Goal: Information Seeking & Learning: Learn about a topic

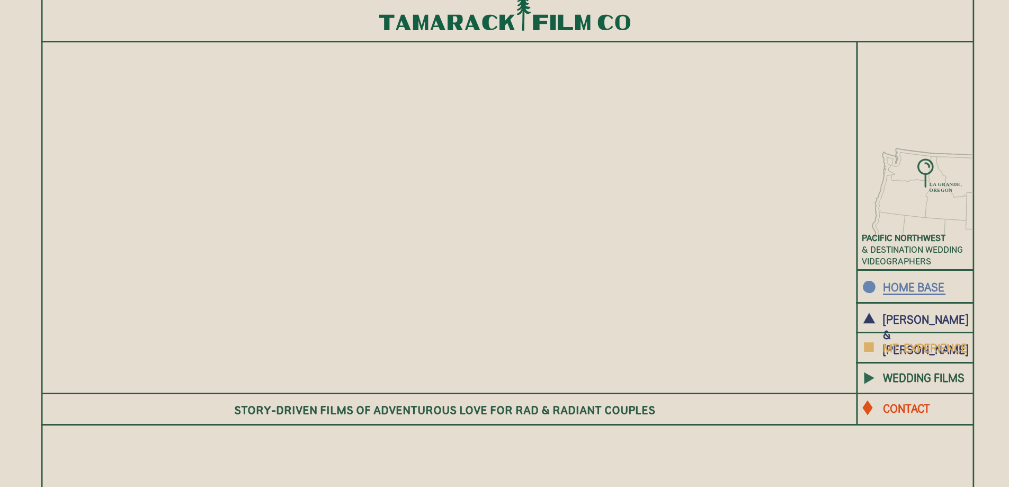
scroll to position [159, 0]
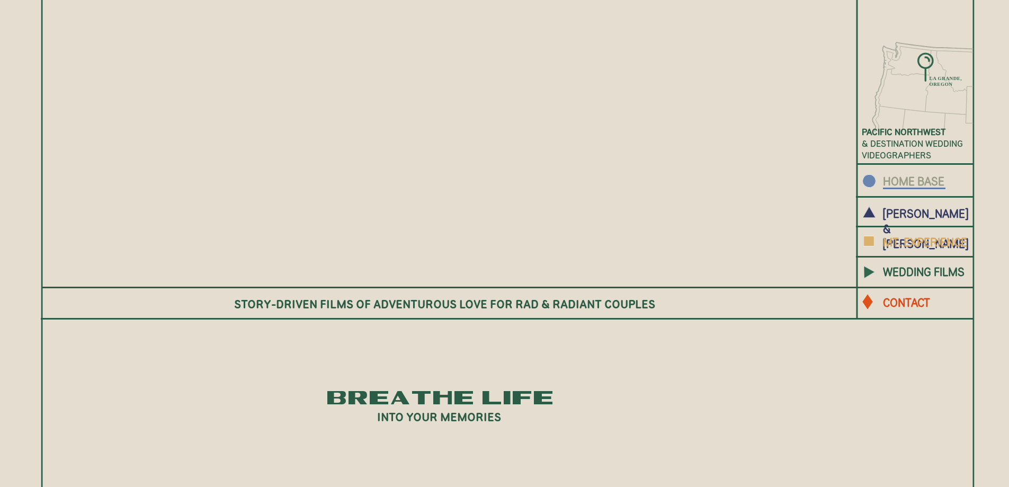
click at [923, 180] on b "HOME BASE" at bounding box center [913, 181] width 61 height 14
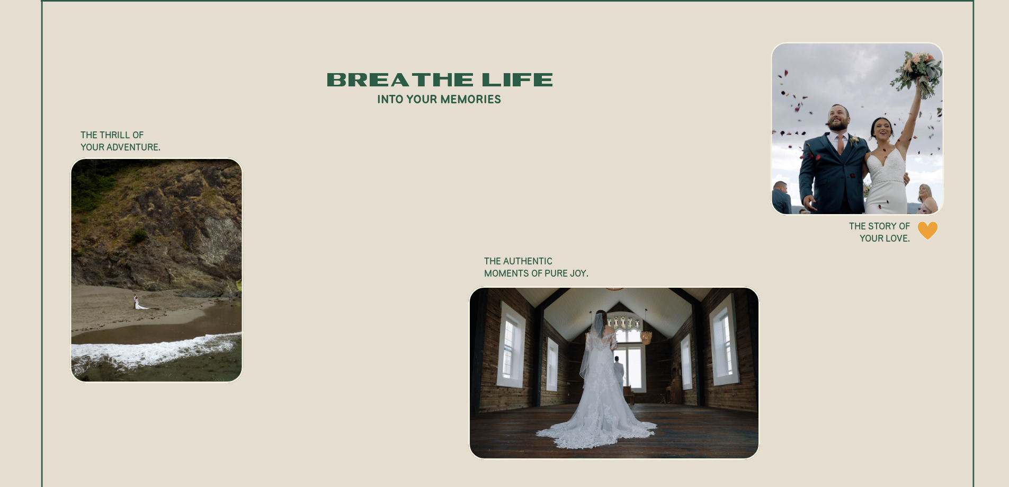
scroll to position [1006, 0]
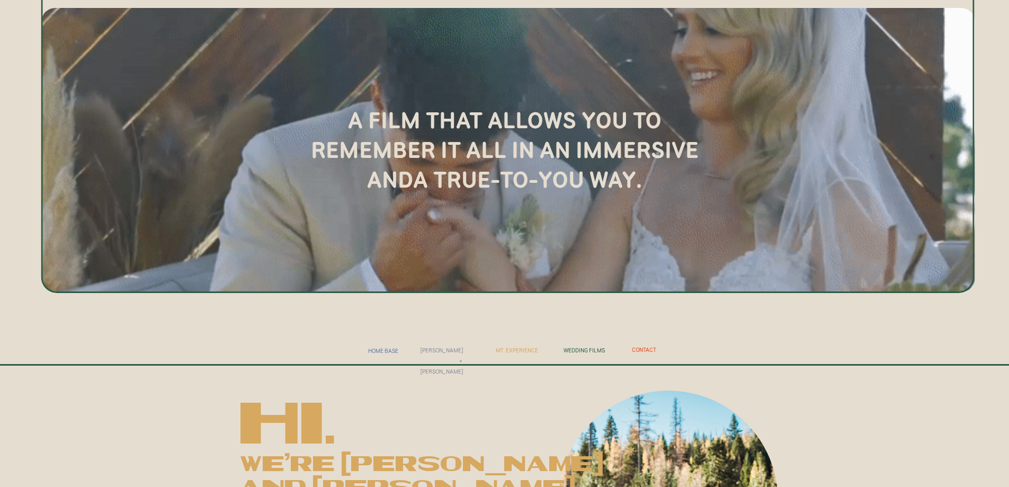
click at [441, 350] on nav "[PERSON_NAME] + [PERSON_NAME]" at bounding box center [442, 350] width 42 height 10
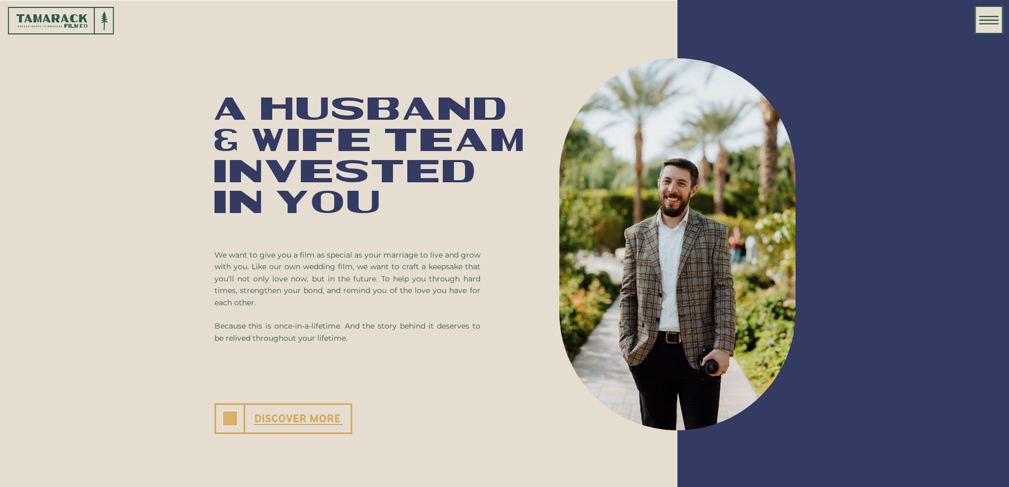
click at [302, 414] on h3 "DISCOVER MORE" at bounding box center [297, 419] width 96 height 14
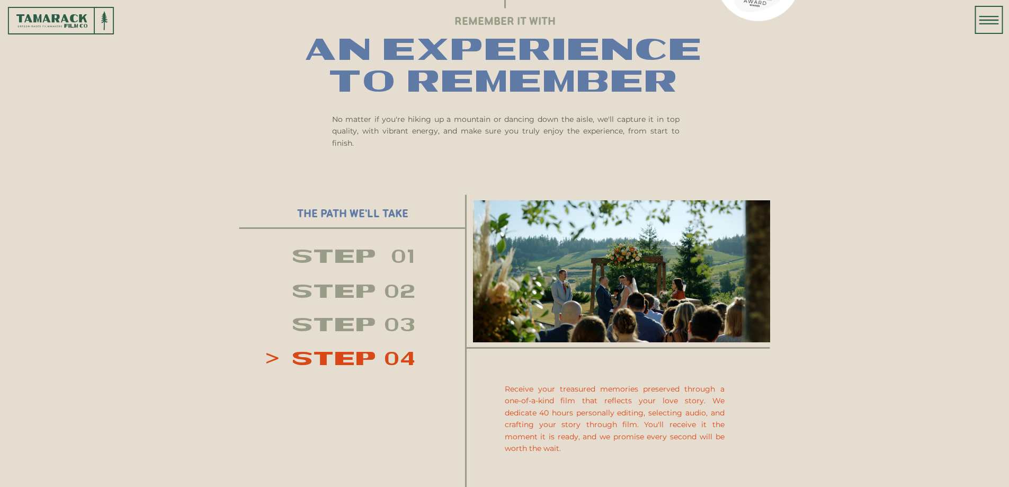
scroll to position [1059, 0]
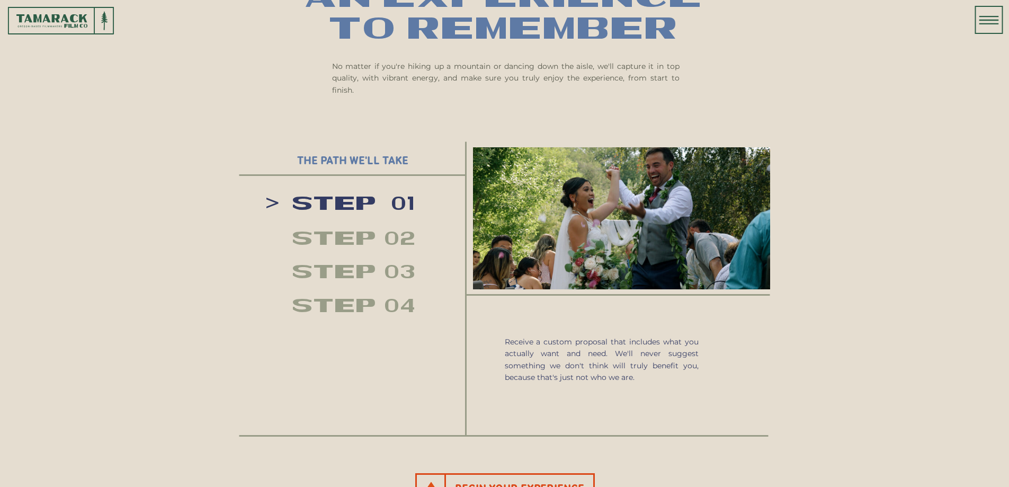
click at [349, 307] on h2 "STEP 04" at bounding box center [372, 306] width 159 height 16
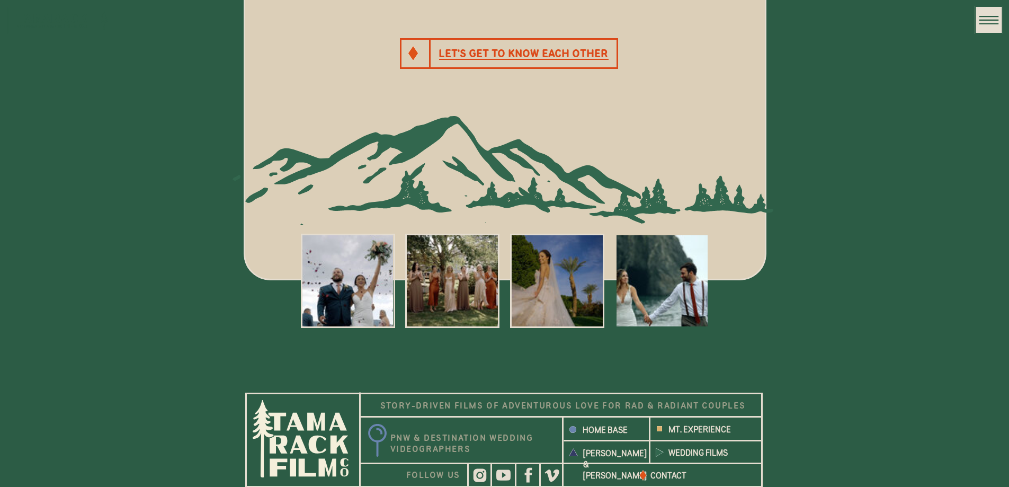
scroll to position [4116, 0]
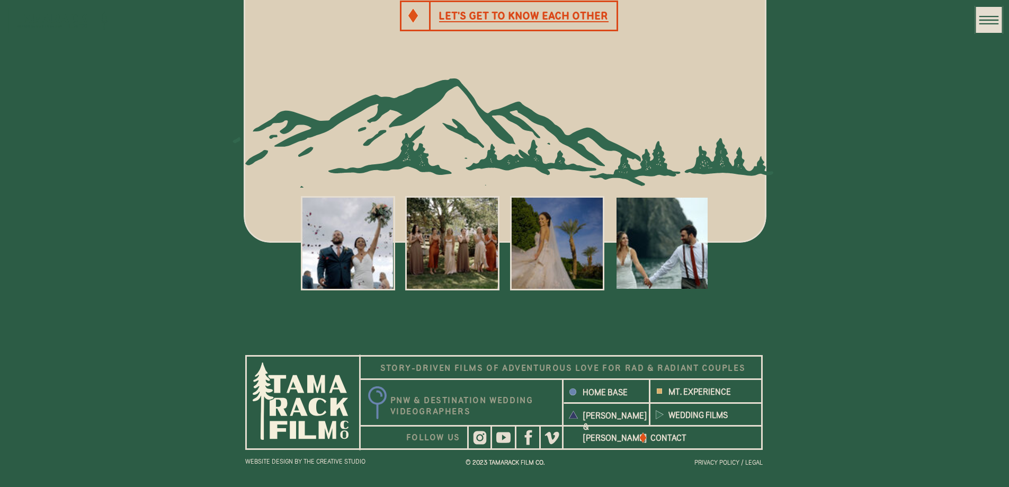
click at [508, 440] on icon at bounding box center [503, 437] width 14 height 11
click at [686, 413] on b "WEDDING FILMS" at bounding box center [697, 415] width 59 height 10
